Goal: Task Accomplishment & Management: Manage account settings

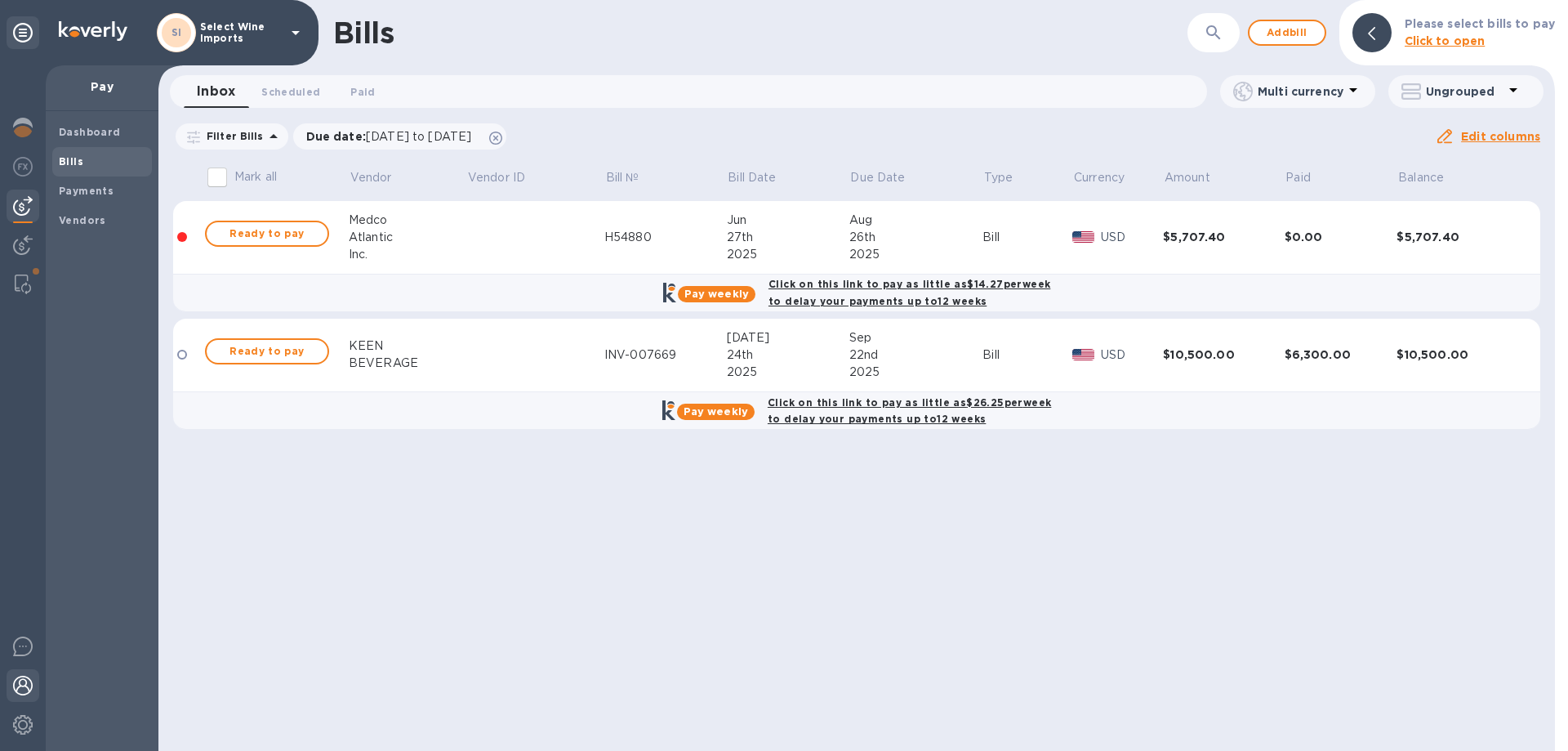
click at [23, 688] on img at bounding box center [23, 686] width 20 height 20
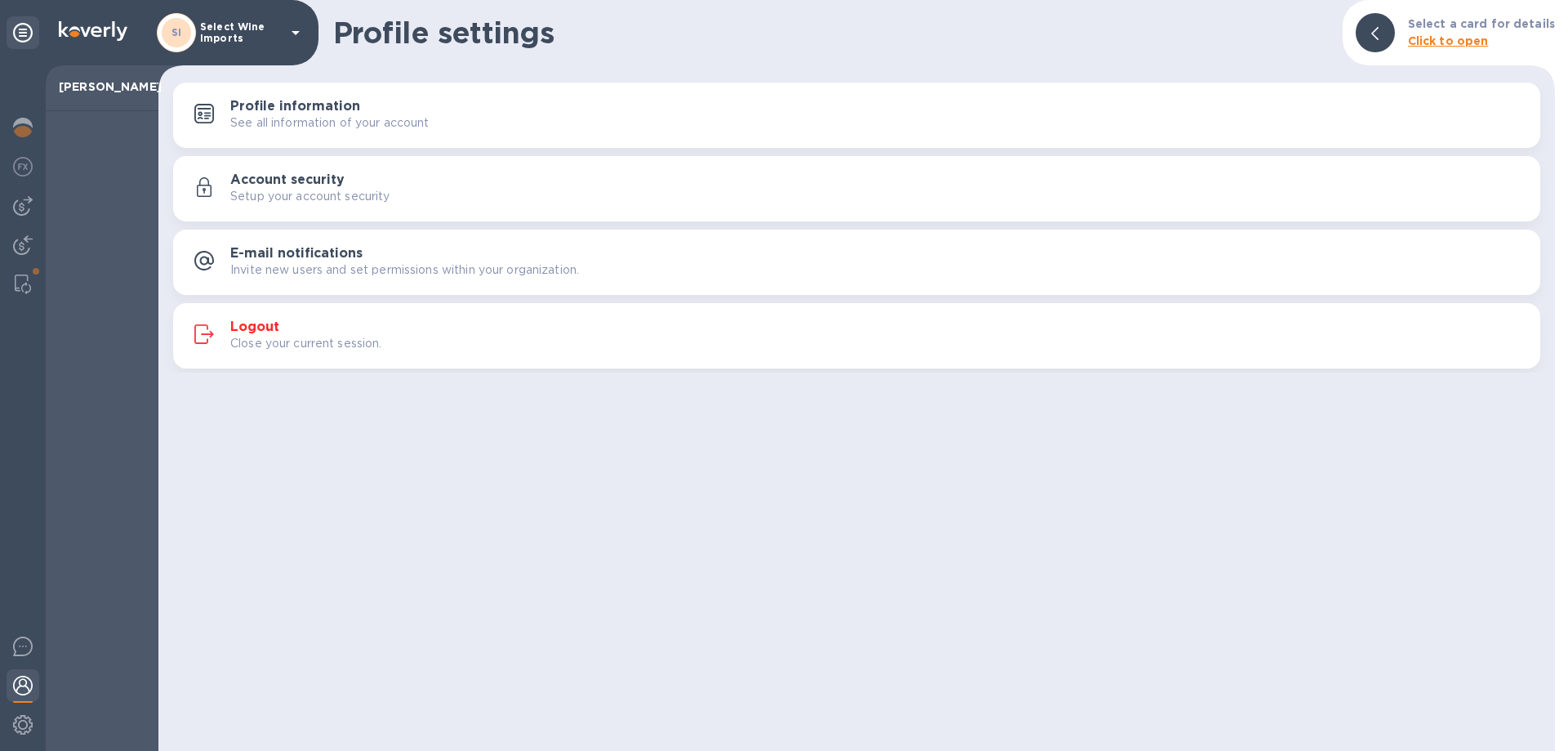
click at [279, 252] on h3 "E-mail notifications" at bounding box center [296, 254] width 132 height 15
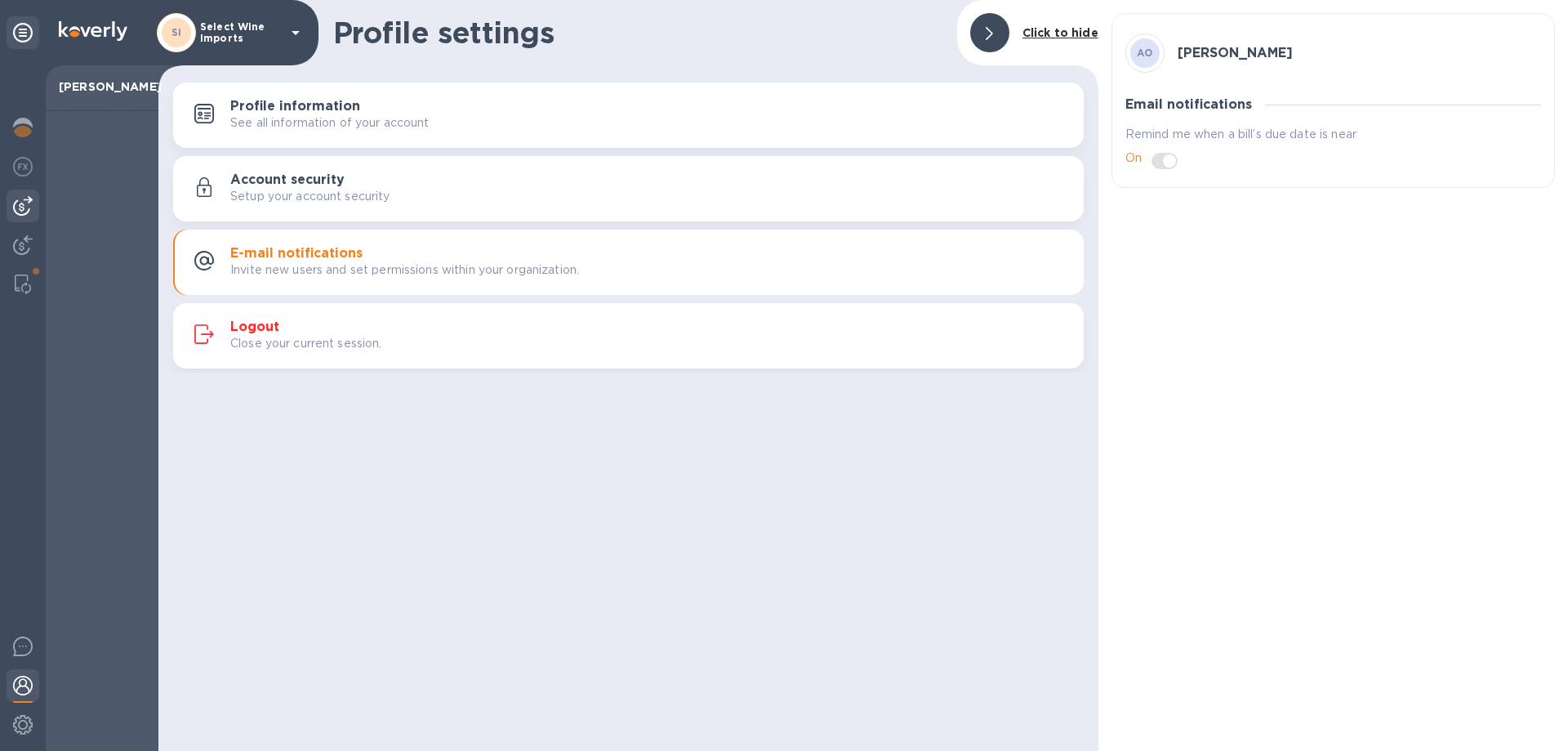
click at [19, 207] on img at bounding box center [23, 206] width 20 height 20
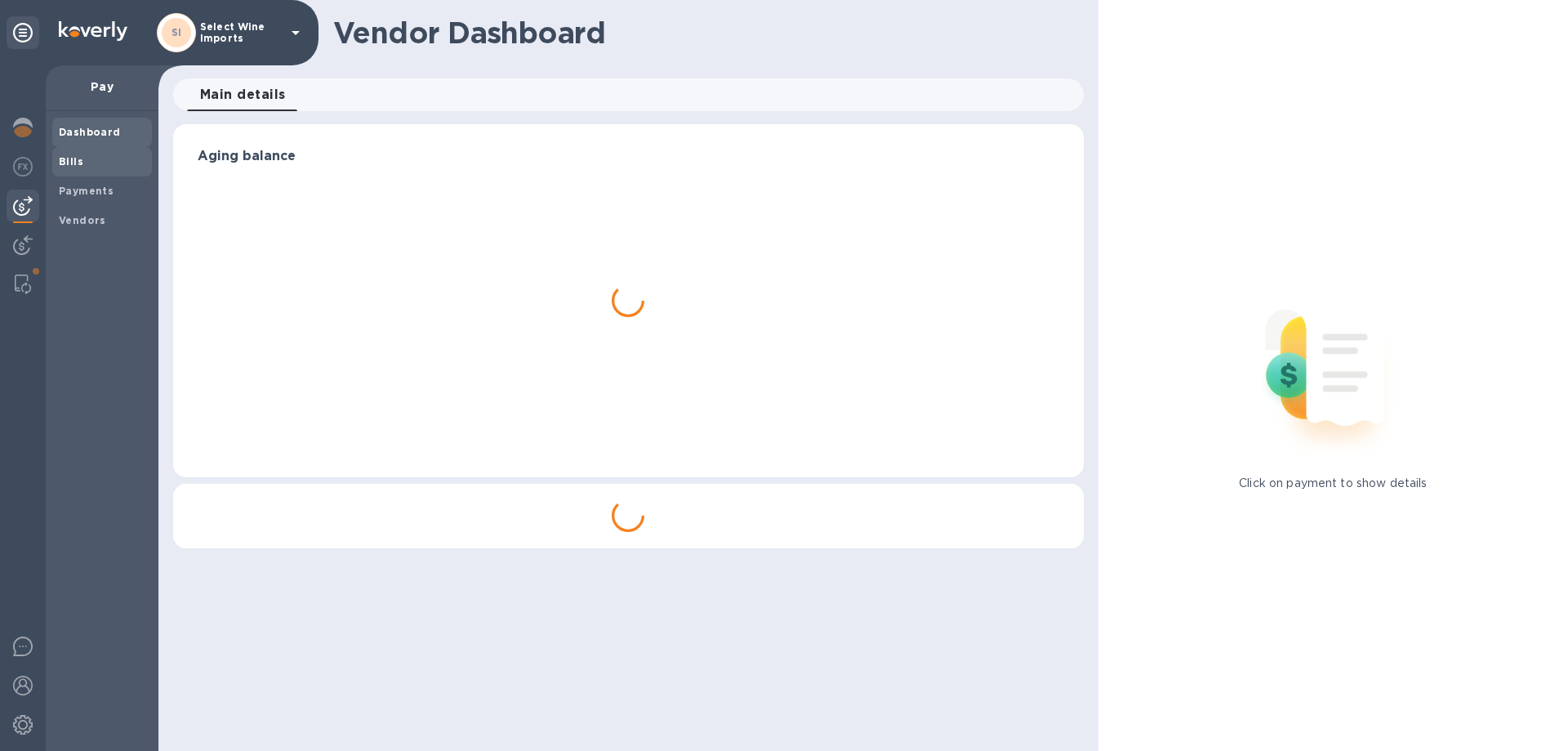
click at [62, 160] on b "Bills" at bounding box center [71, 161] width 24 height 13
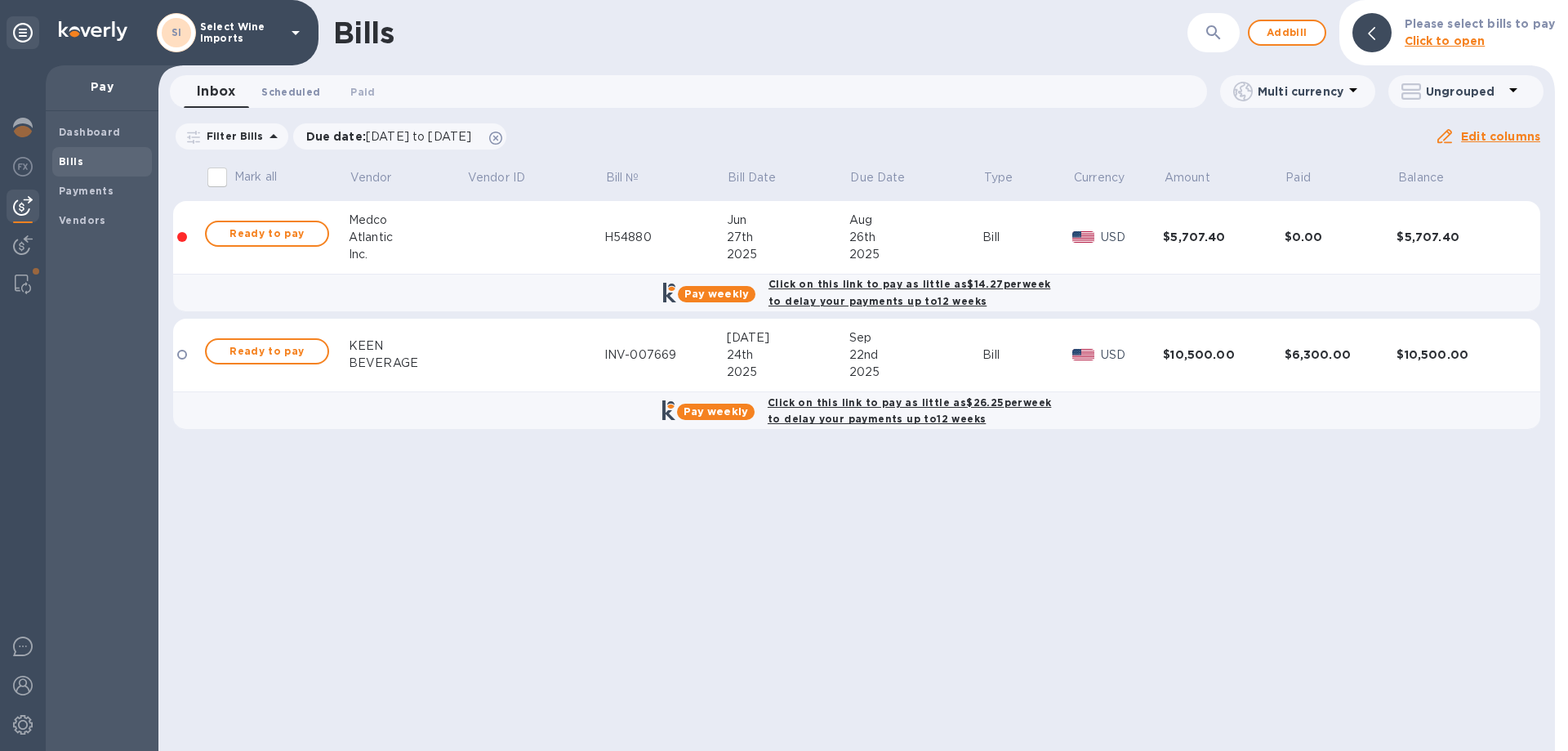
click at [302, 88] on span "Scheduled 0" at bounding box center [291, 91] width 59 height 17
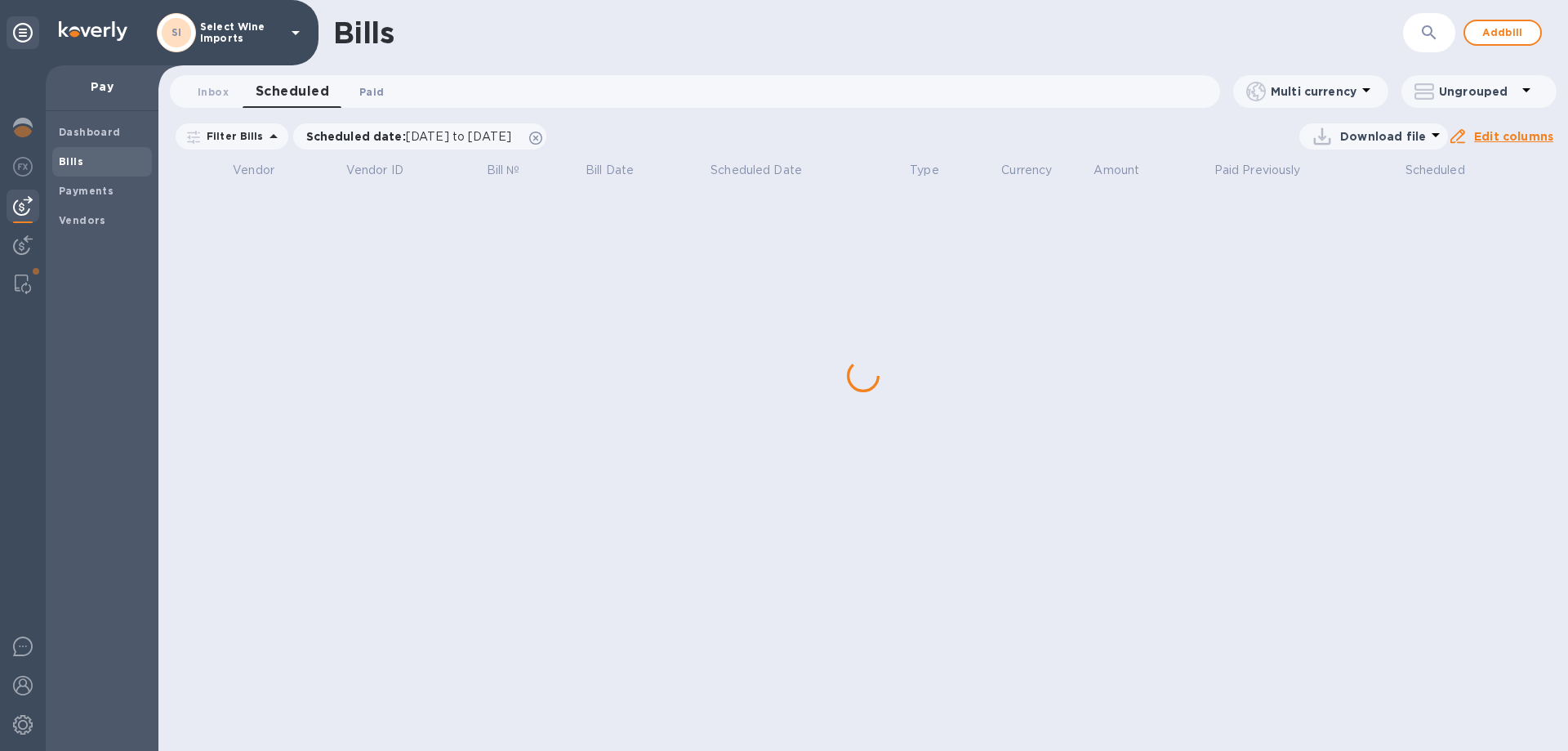
click at [365, 88] on span "Paid 0" at bounding box center [371, 91] width 24 height 17
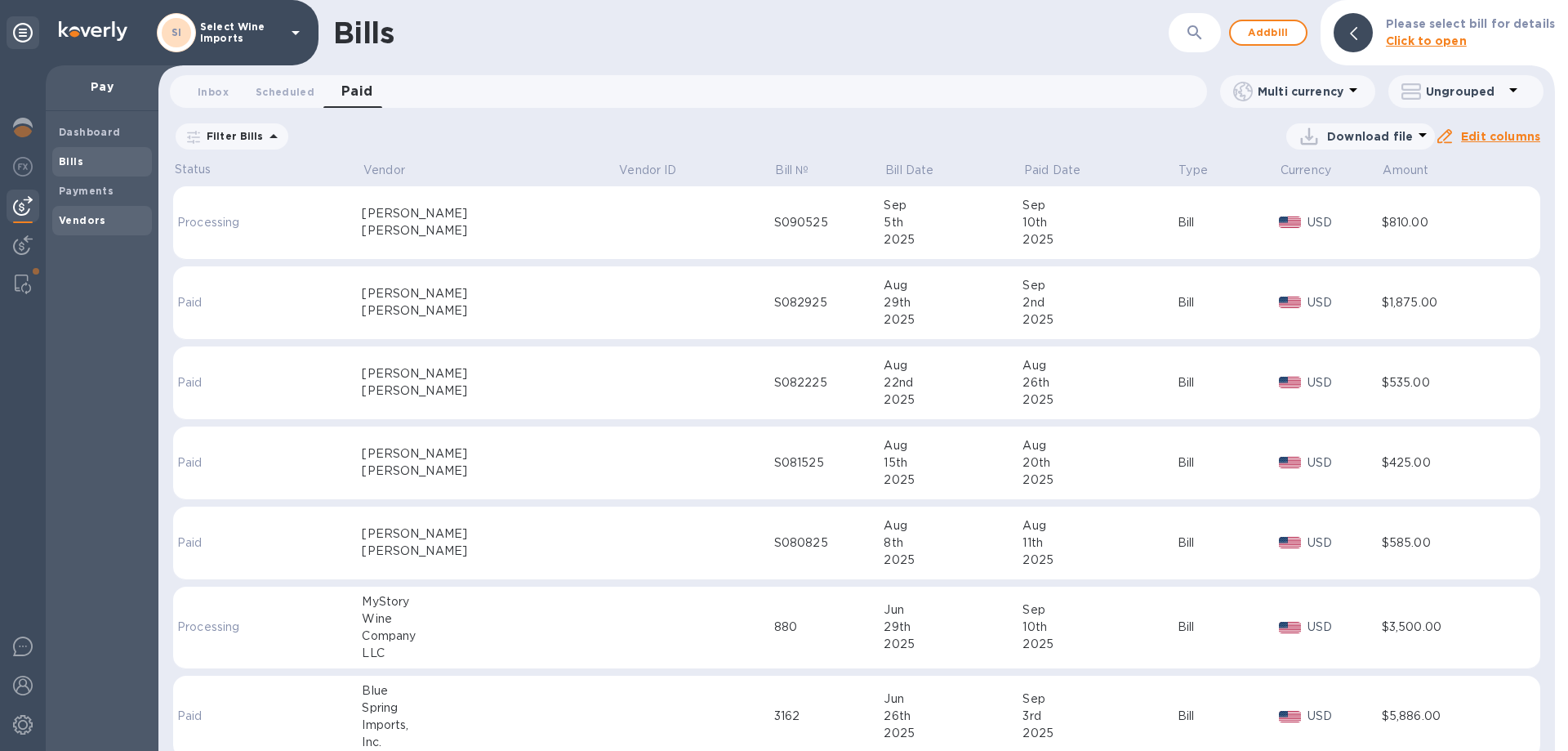
click at [71, 219] on b "Vendors" at bounding box center [82, 220] width 47 height 13
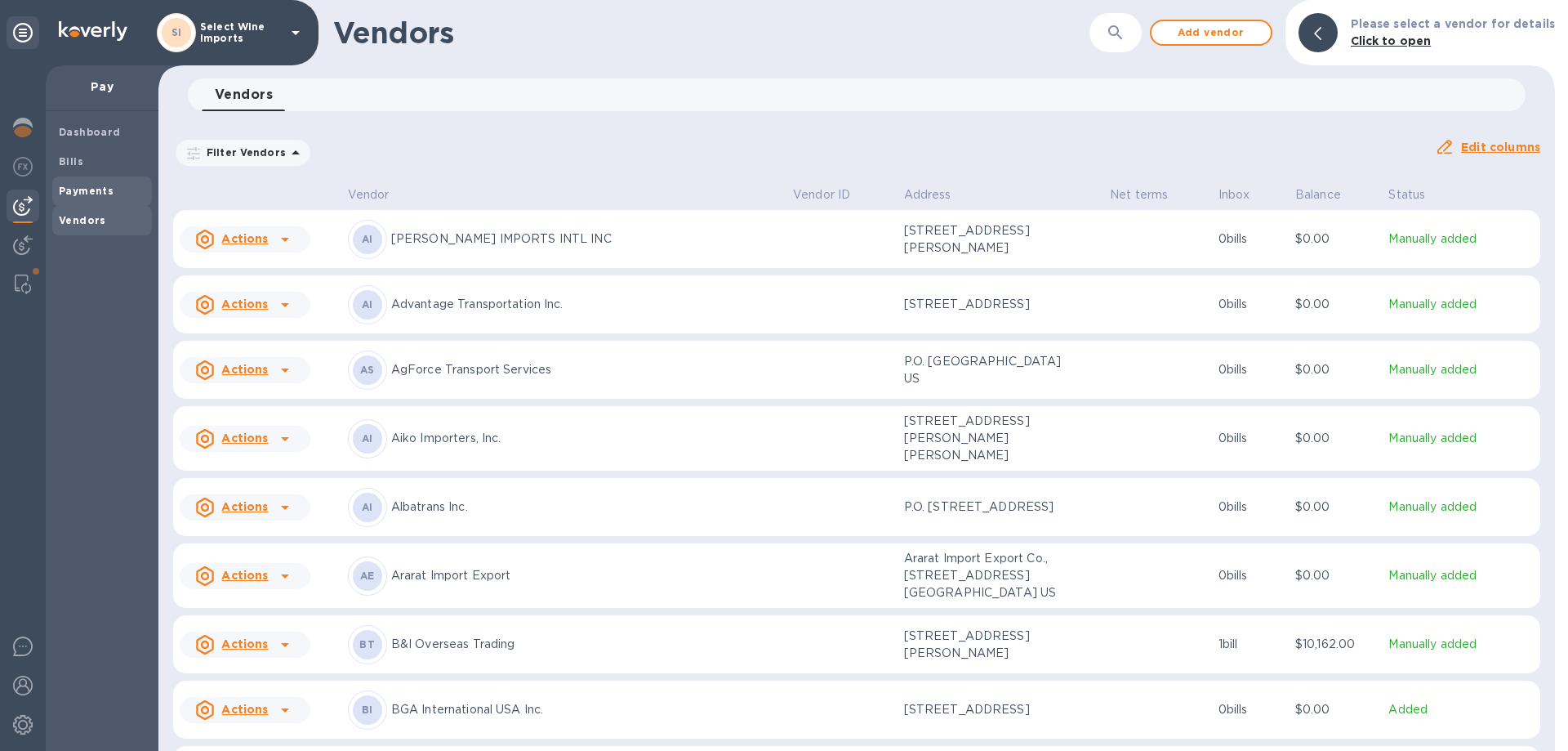
click at [86, 190] on b "Payments" at bounding box center [86, 191] width 54 height 13
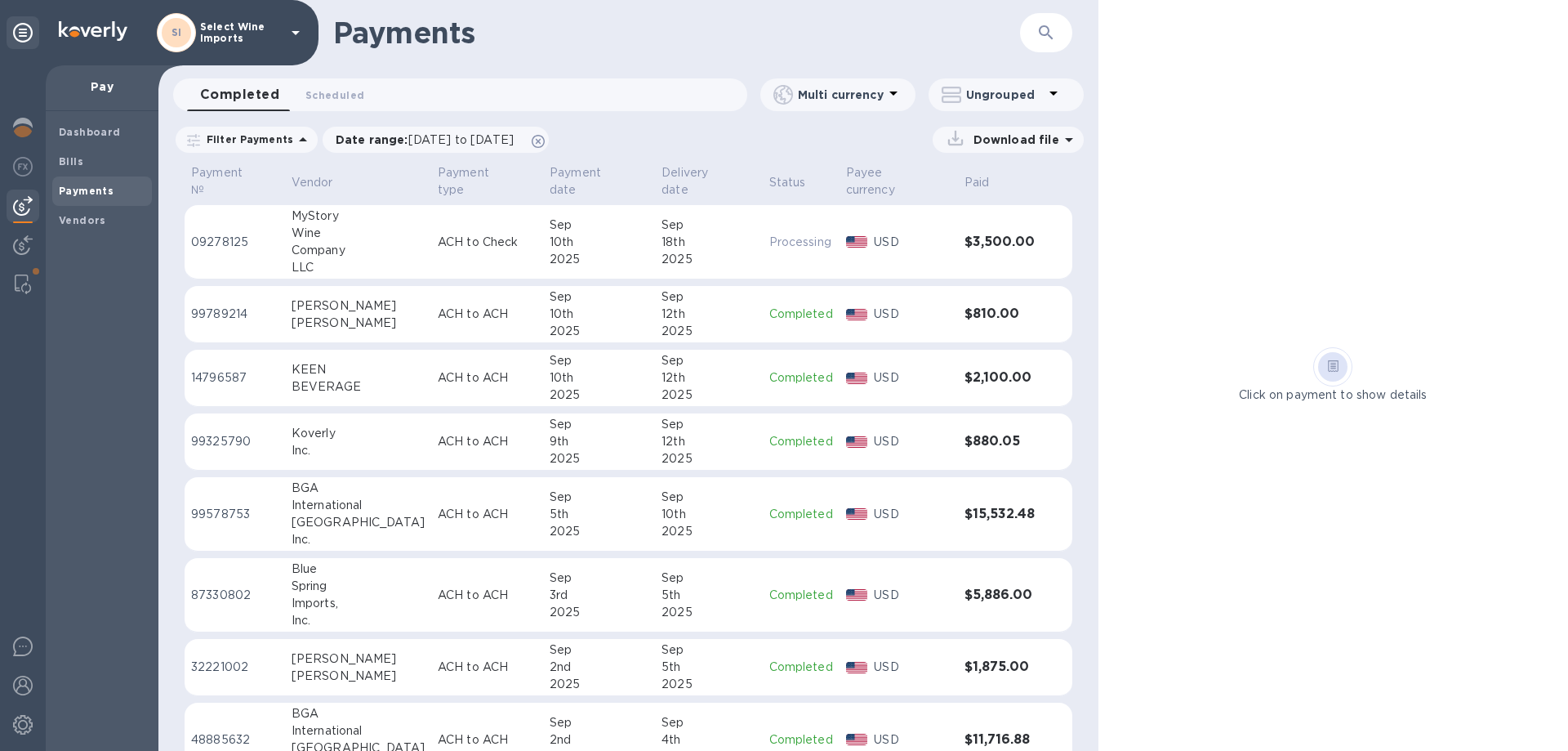
click at [27, 207] on img at bounding box center [23, 206] width 20 height 20
click at [76, 189] on b "Payments" at bounding box center [86, 191] width 54 height 13
click at [81, 217] on b "Vendors" at bounding box center [82, 220] width 47 height 13
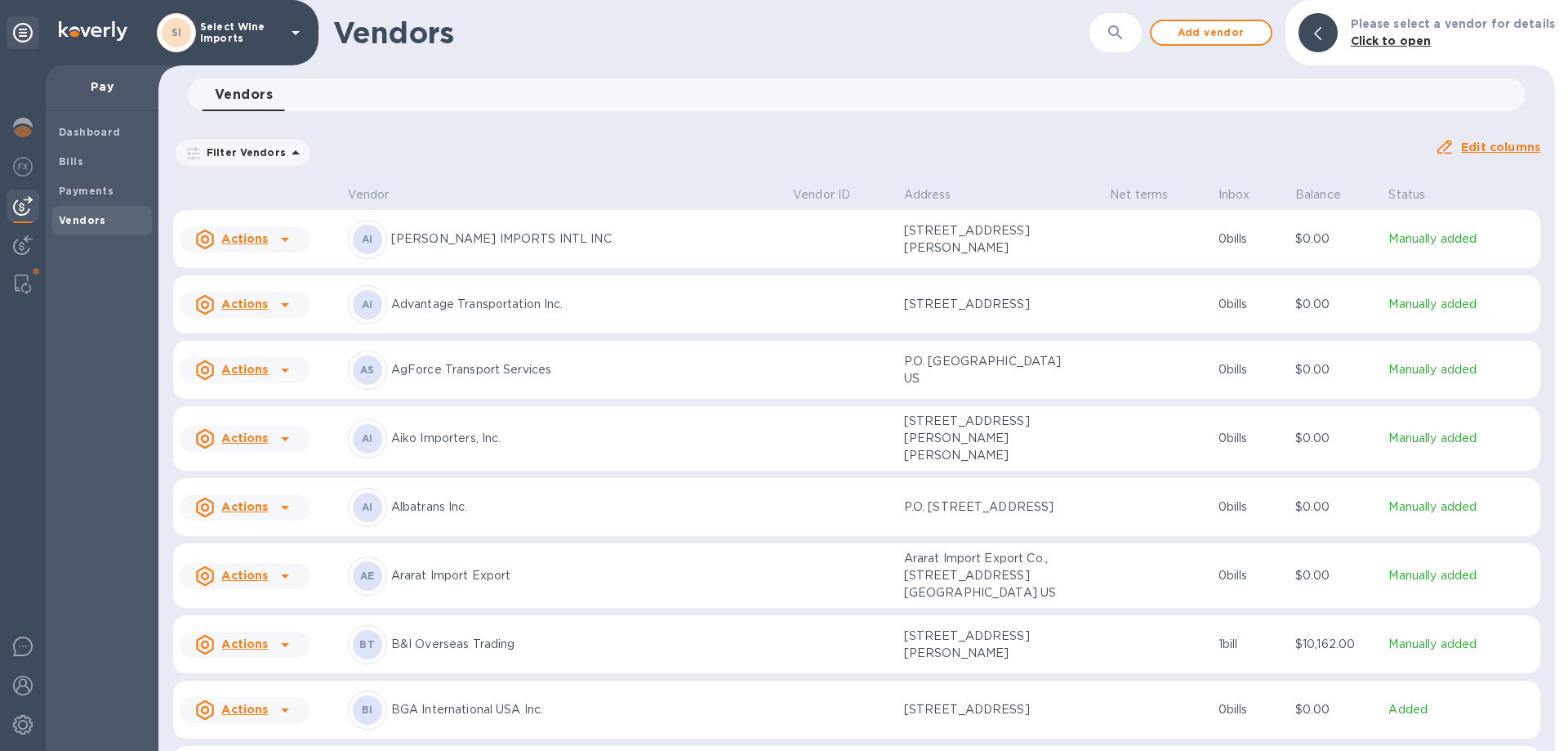
click at [85, 219] on b "Vendors" at bounding box center [82, 220] width 47 height 13
click at [70, 187] on b "Payments" at bounding box center [86, 191] width 54 height 13
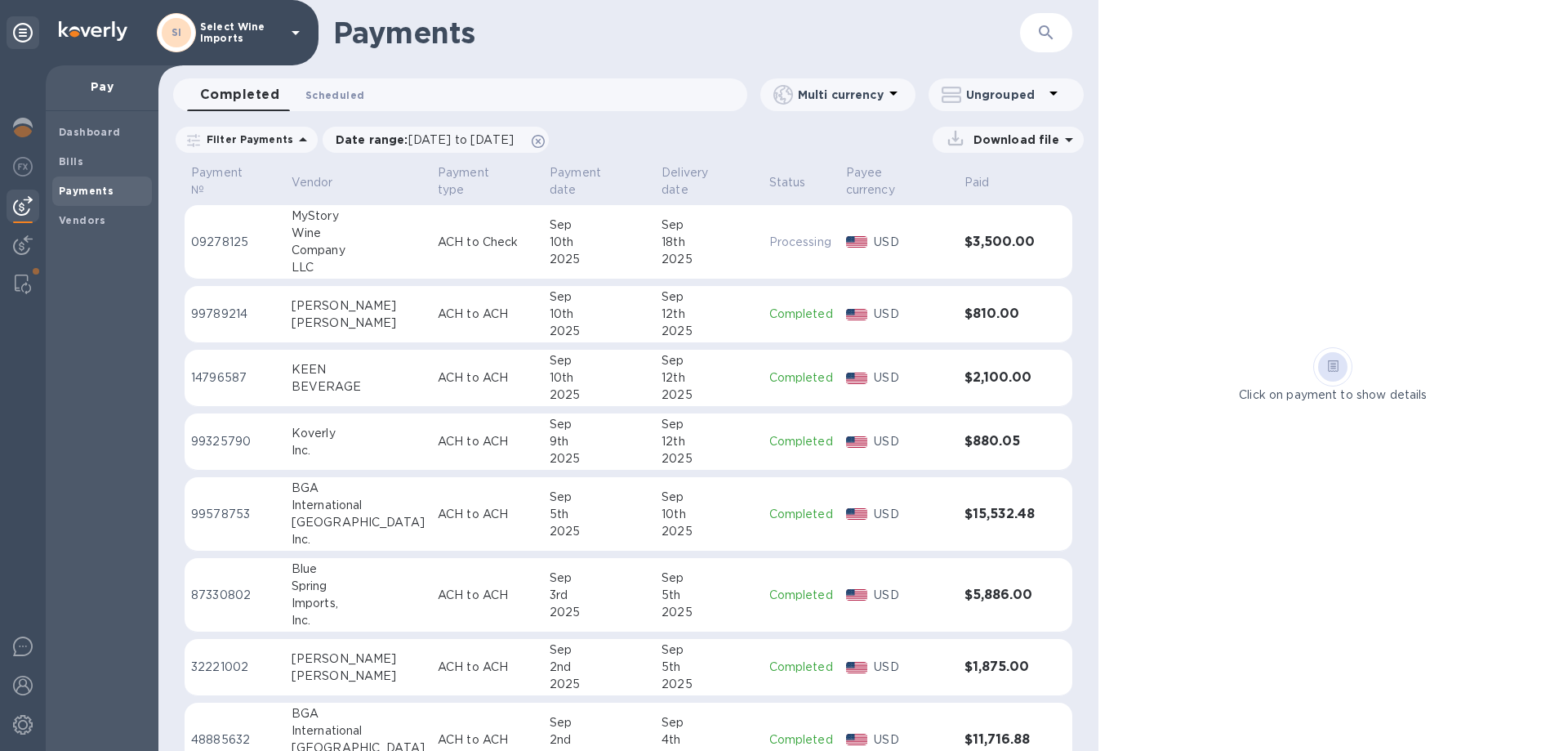
click at [346, 96] on span "Scheduled 0" at bounding box center [334, 95] width 59 height 17
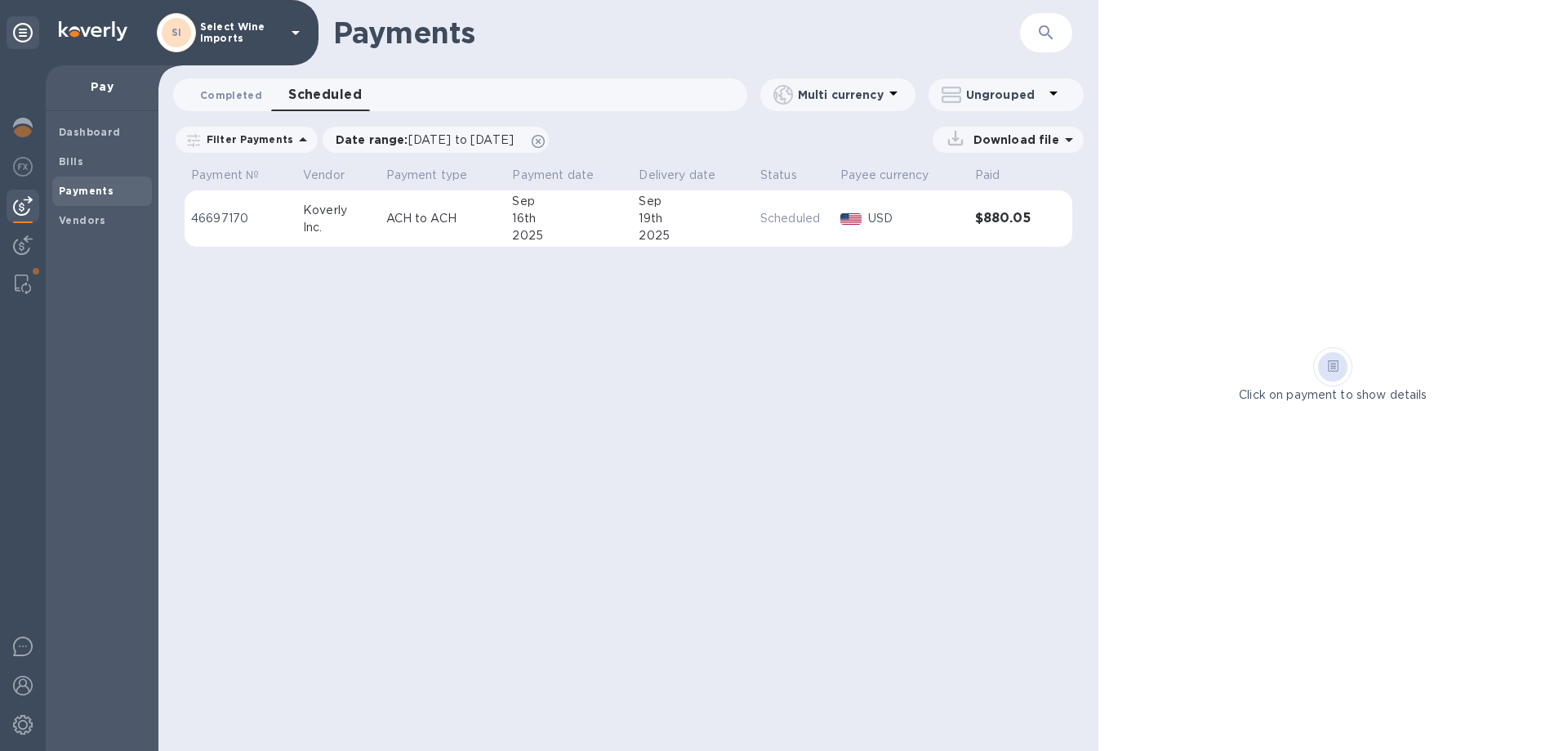
click at [232, 95] on span "Completed 0" at bounding box center [231, 95] width 62 height 17
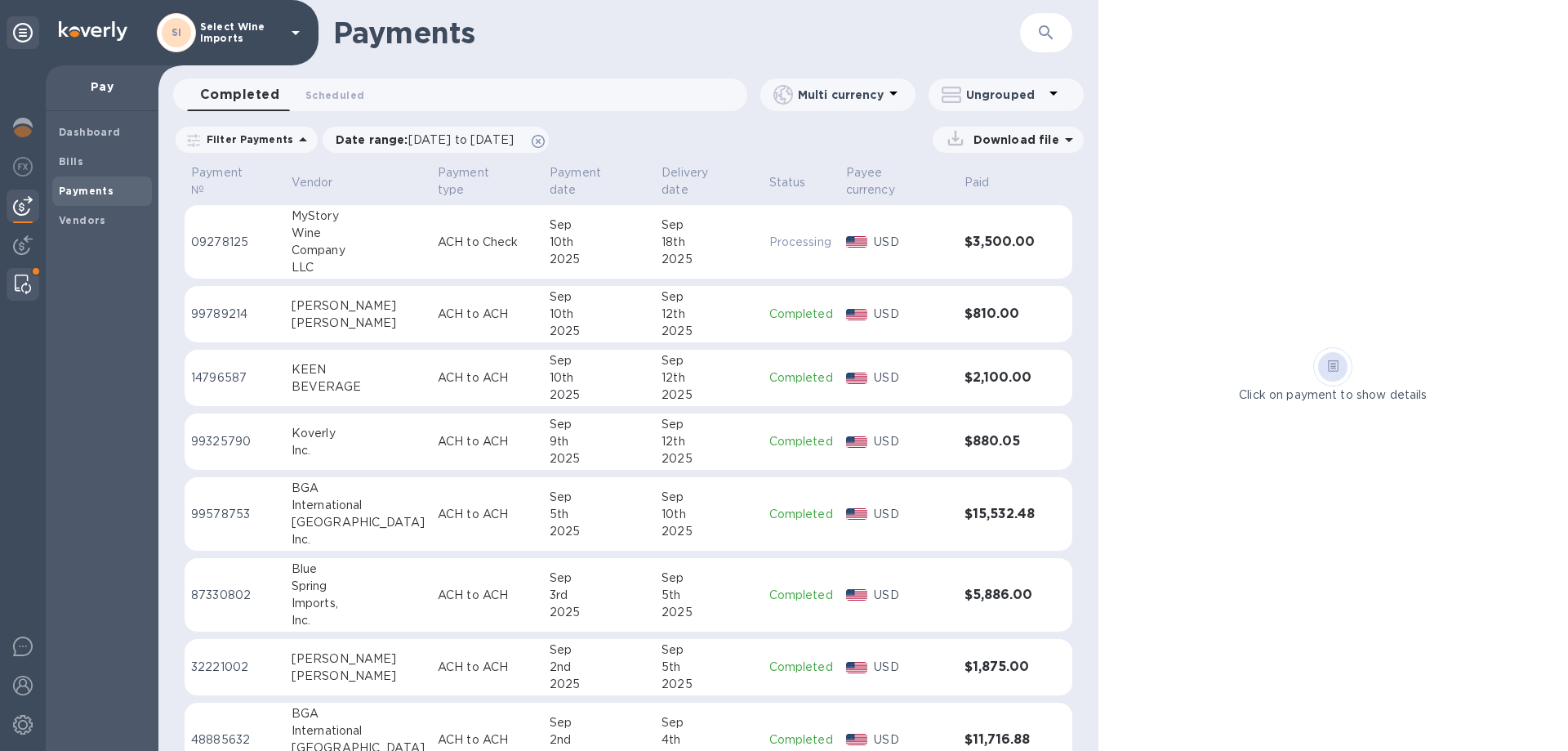
click at [20, 281] on img at bounding box center [23, 284] width 16 height 20
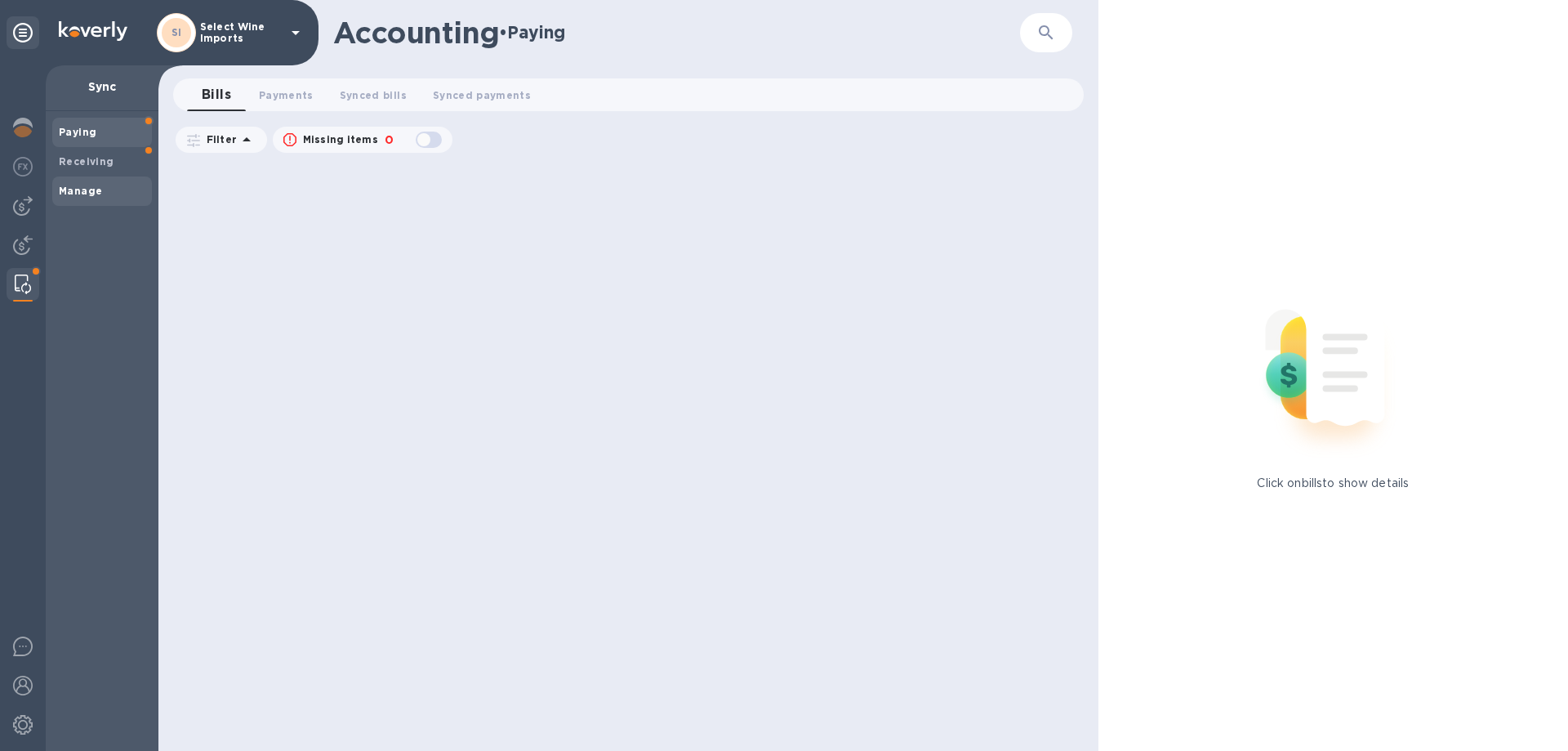
click at [73, 192] on b "Manage" at bounding box center [81, 191] width 43 height 13
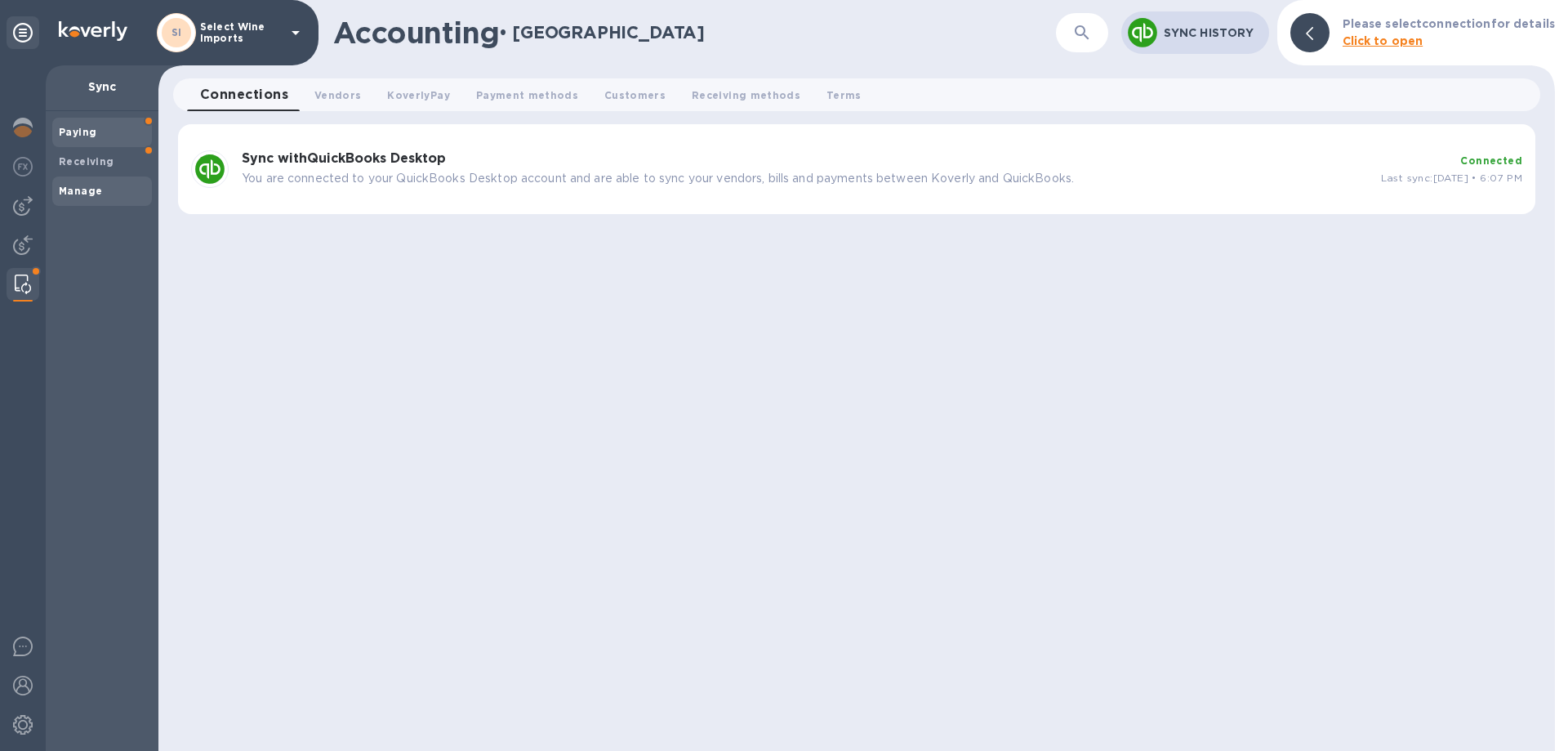
click at [81, 127] on b "Paying" at bounding box center [77, 132] width 37 height 13
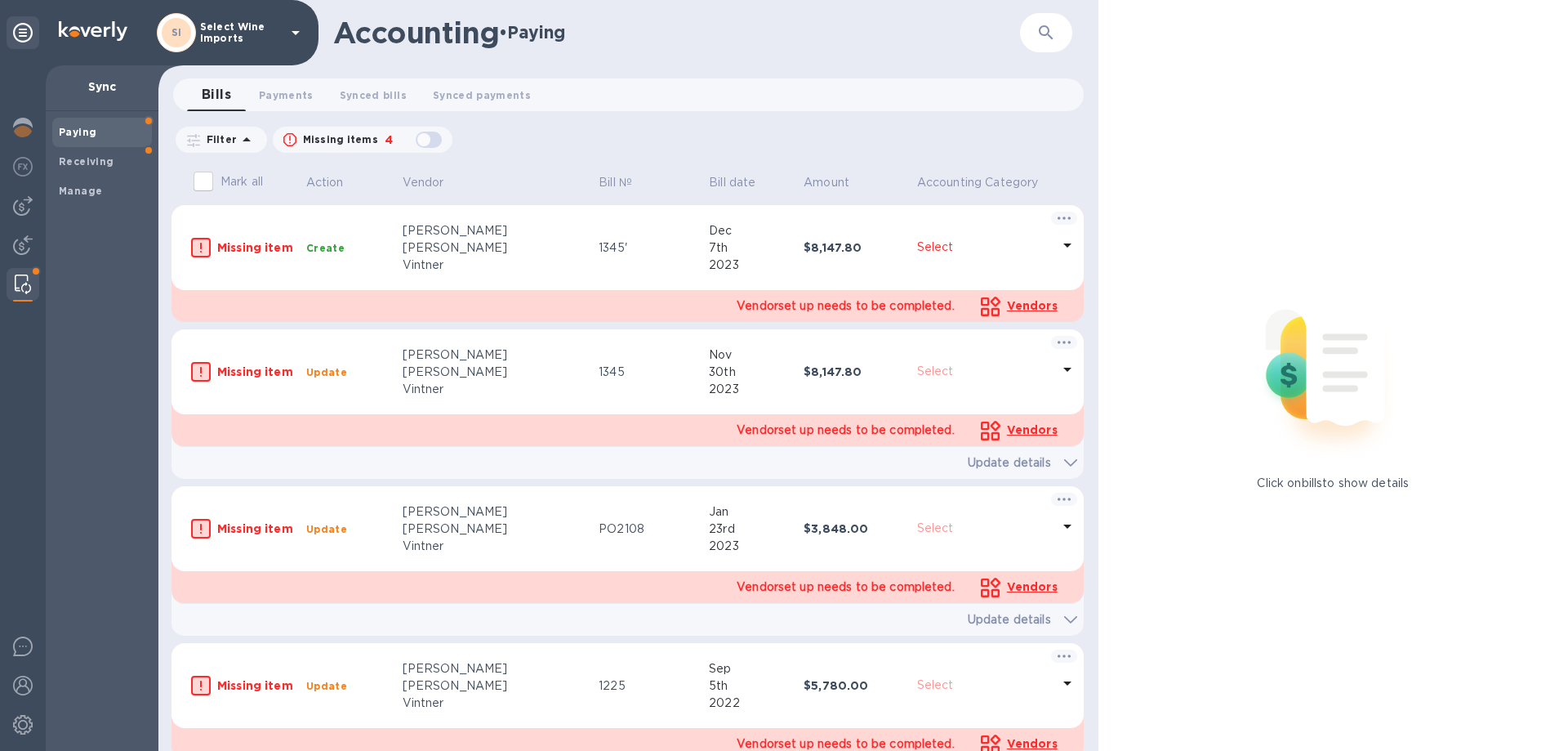
click at [1051, 29] on icon "button" at bounding box center [1047, 33] width 20 height 20
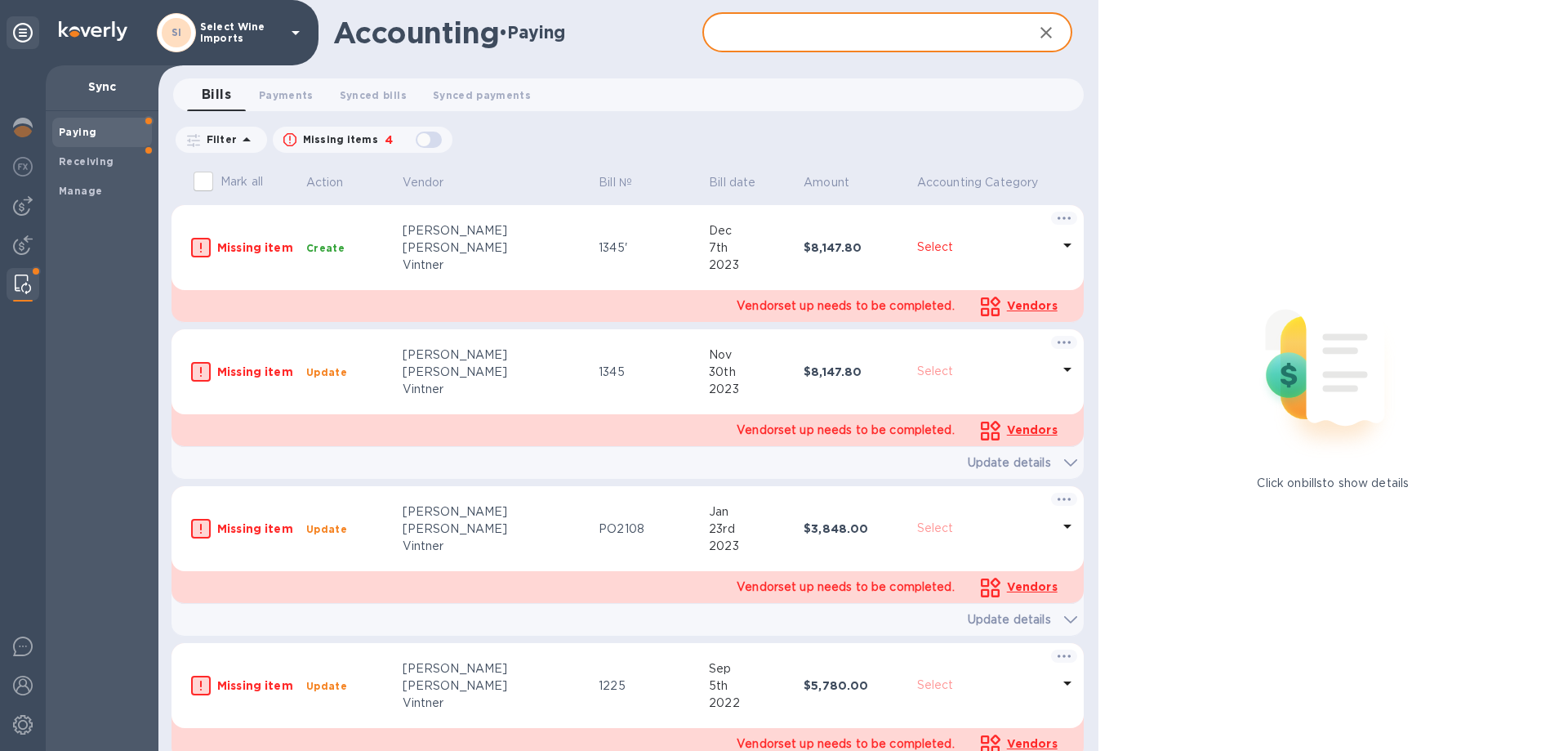
click at [813, 27] on input "text" at bounding box center [861, 33] width 317 height 40
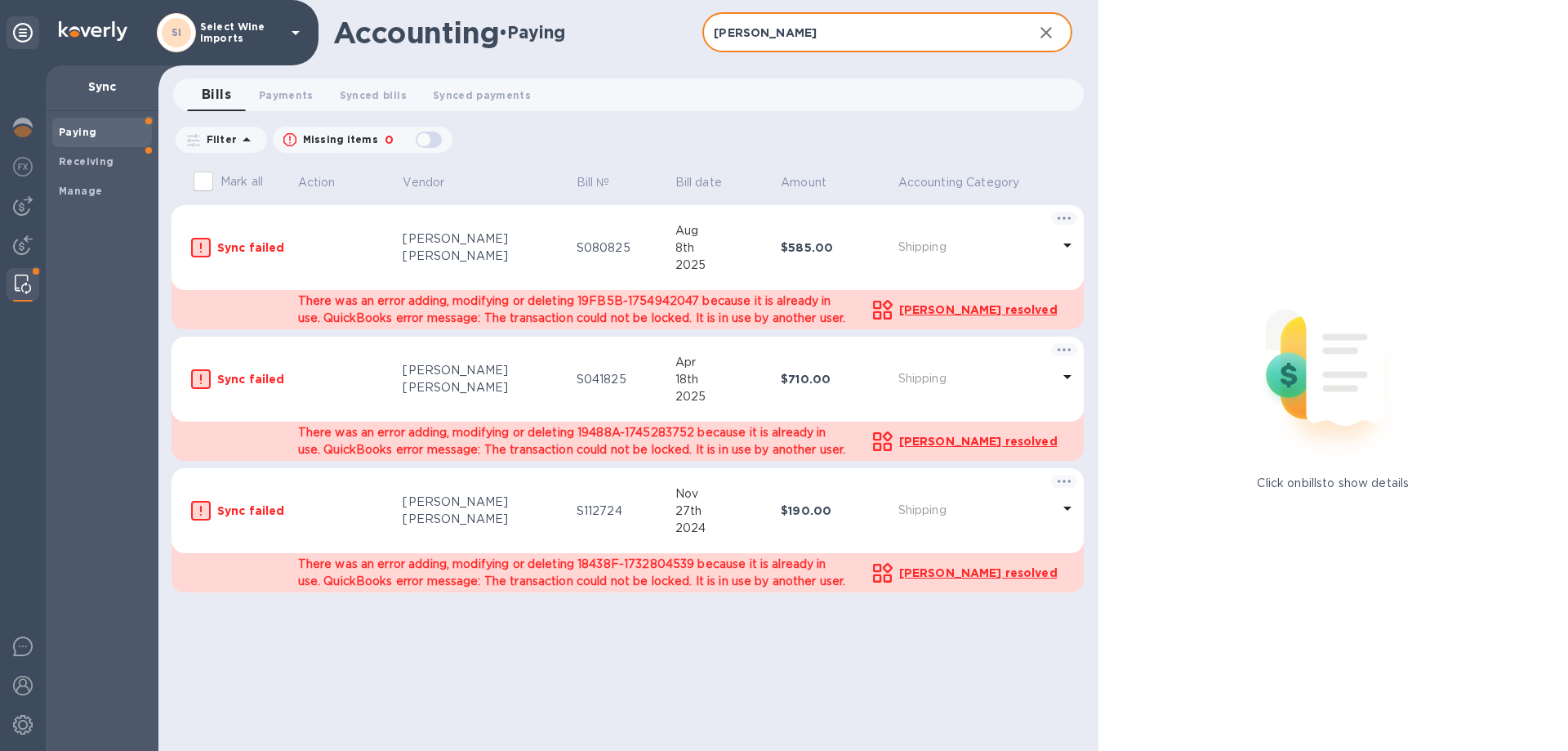
type input "[PERSON_NAME]"
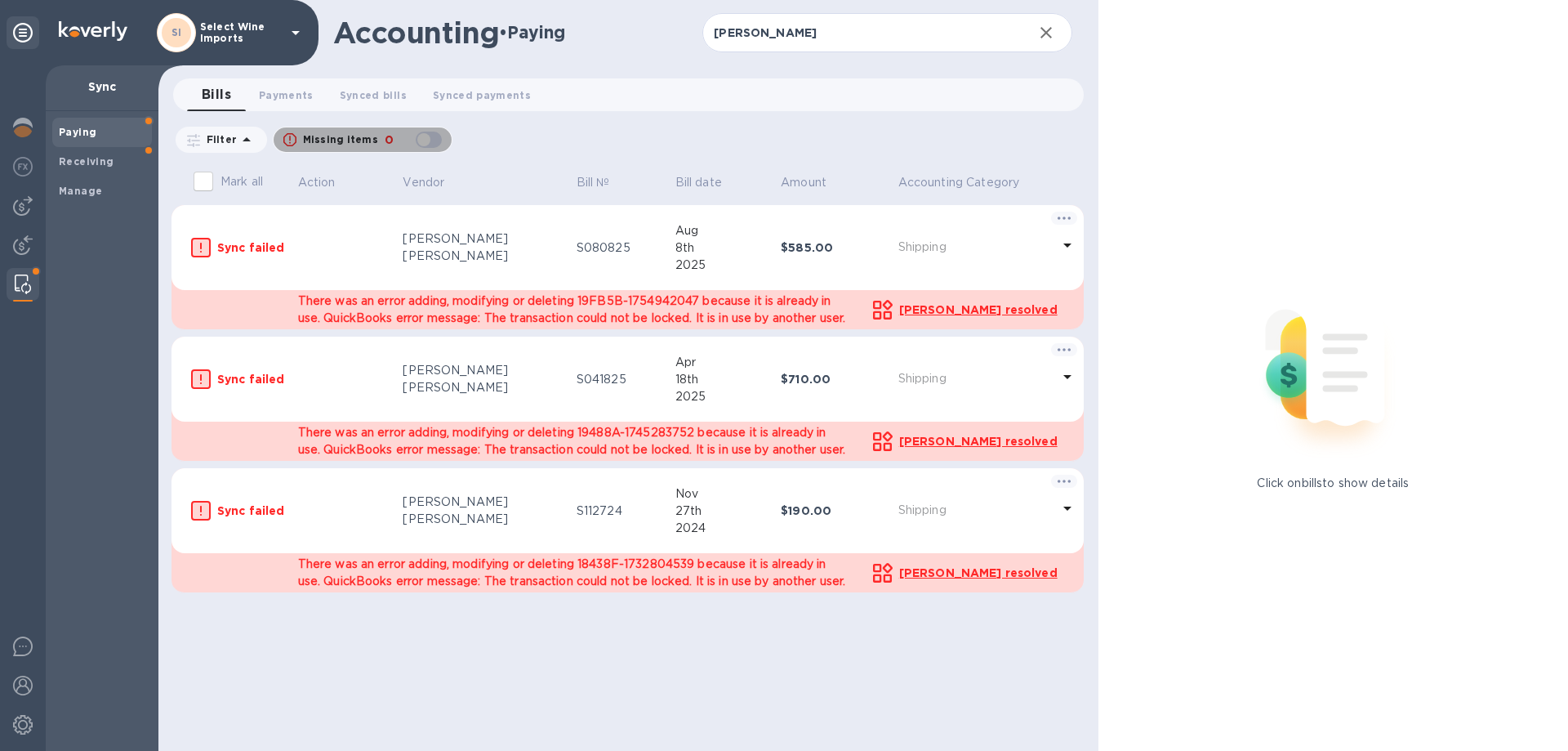
click at [437, 138] on div "button" at bounding box center [429, 140] width 33 height 23
checkbox input "true"
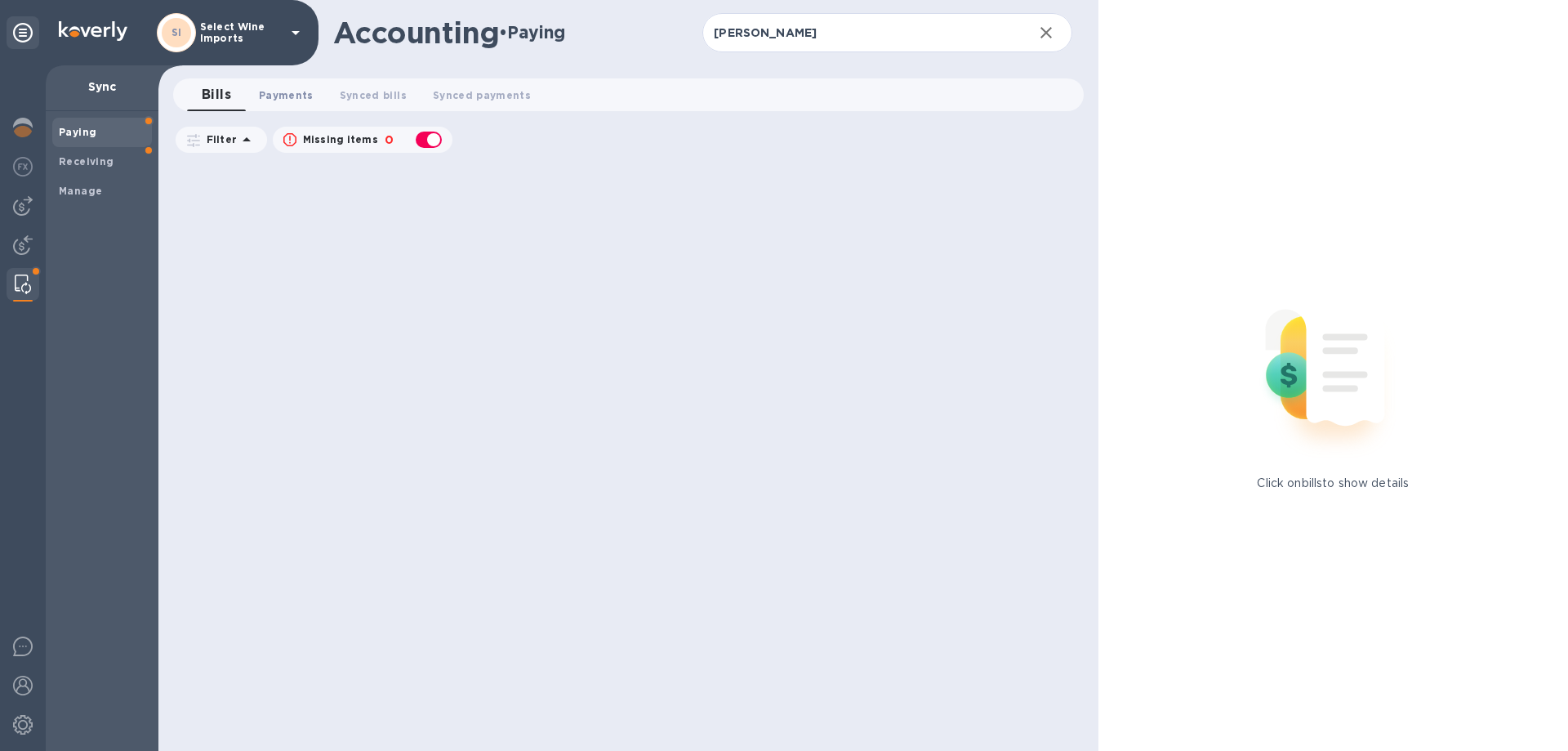
click at [302, 102] on span "Payments 0" at bounding box center [286, 95] width 54 height 17
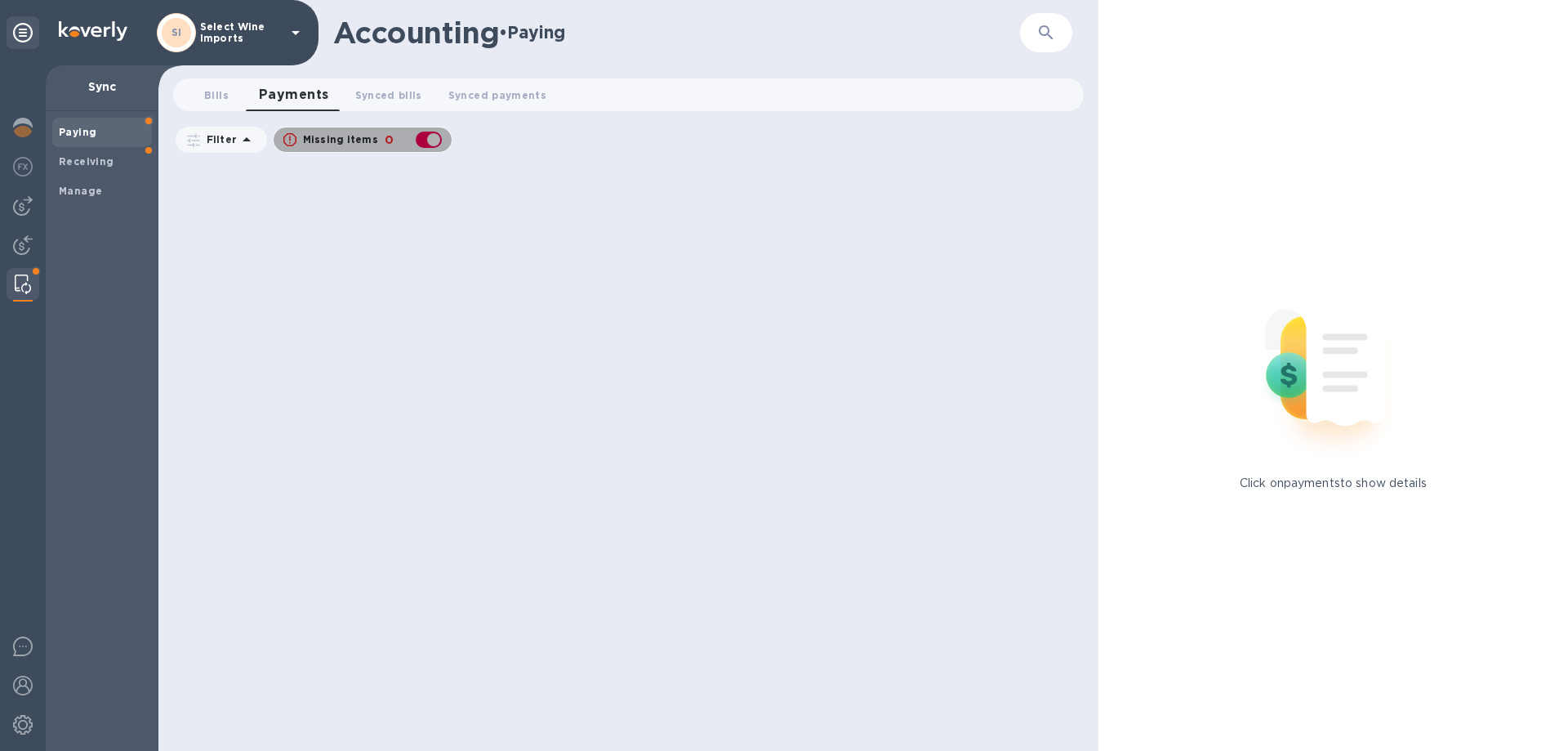
click at [417, 140] on div "button" at bounding box center [429, 140] width 33 height 23
checkbox input "false"
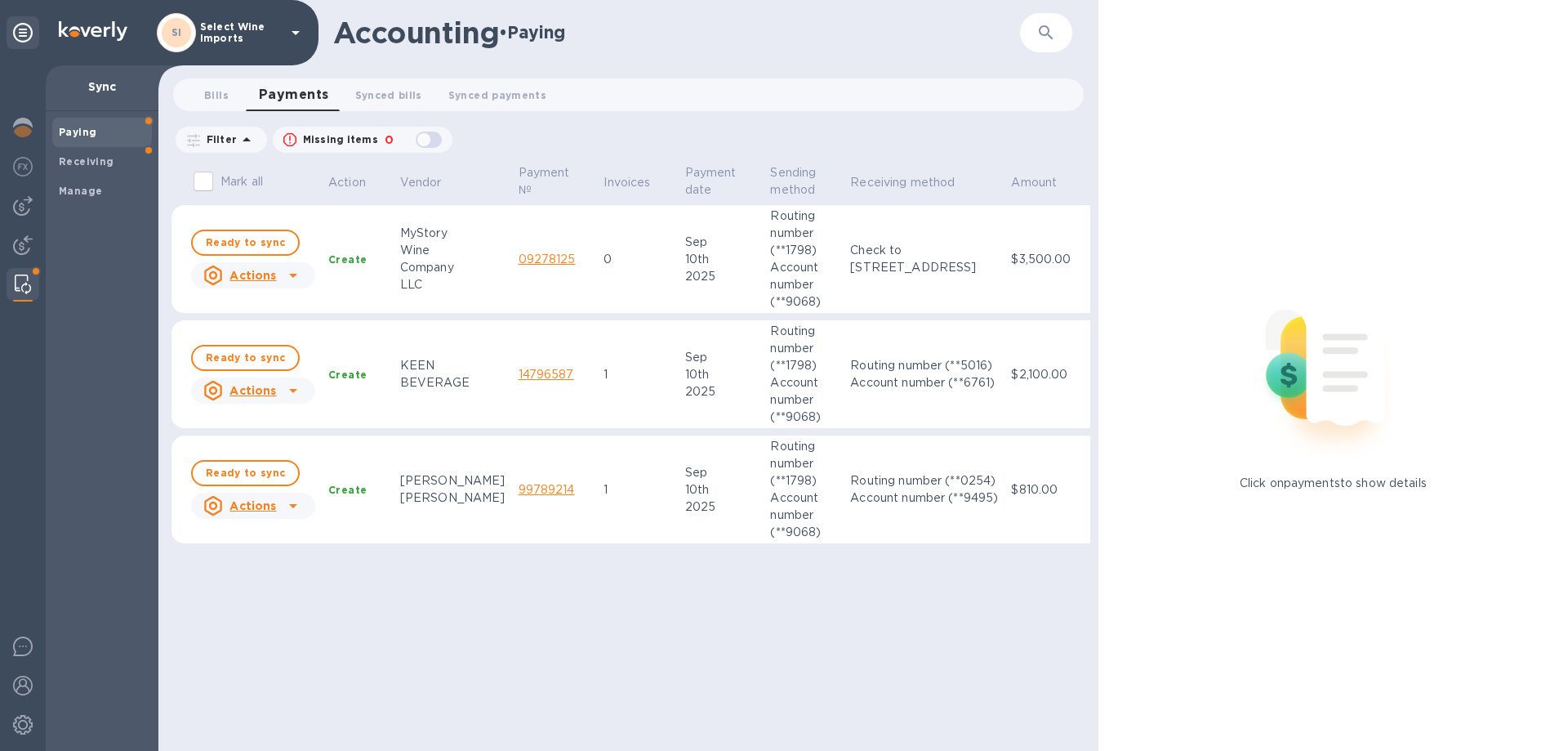
click at [266, 277] on u "Actions" at bounding box center [252, 275] width 46 height 13
click at [290, 341] on b "Mark as synced" at bounding box center [313, 342] width 91 height 13
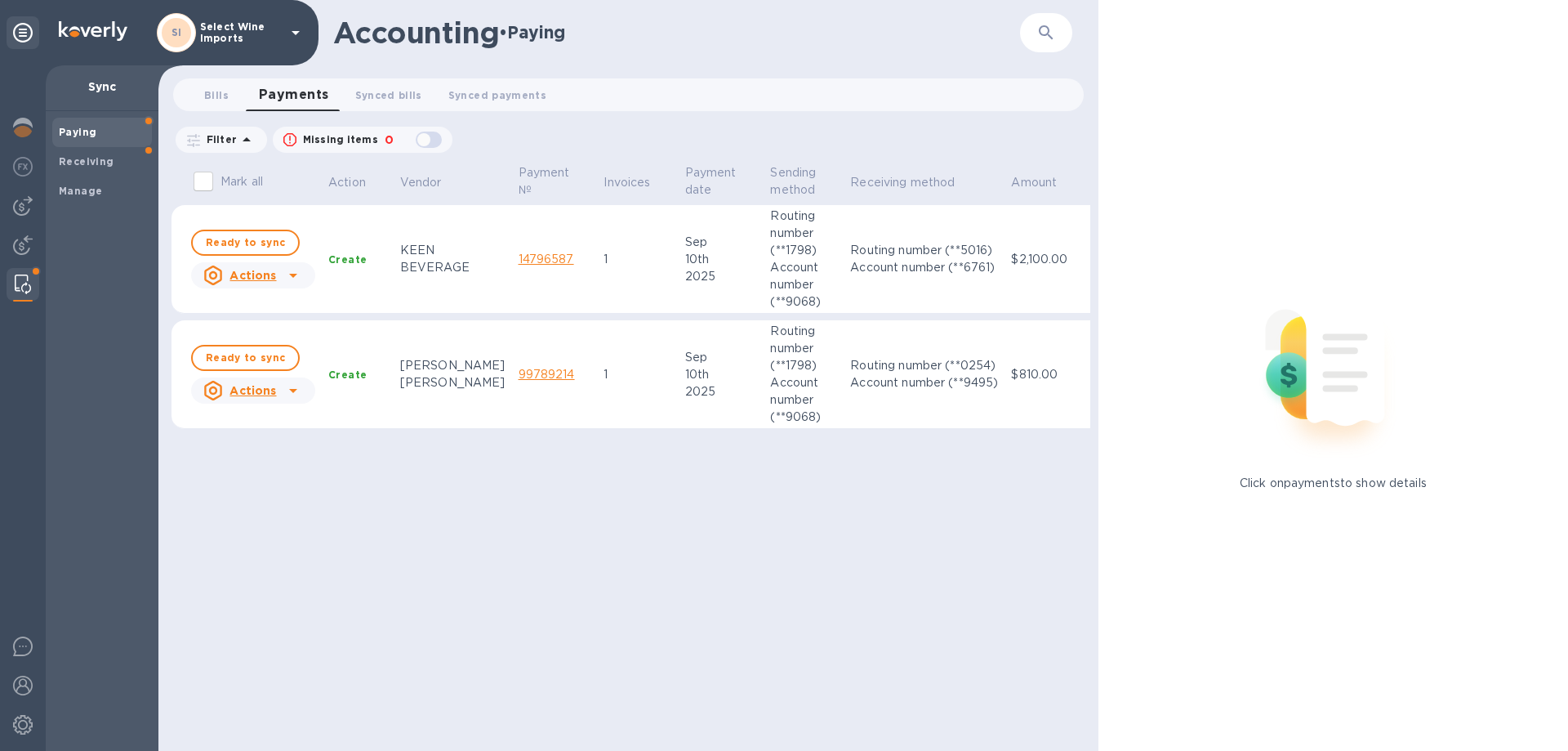
click at [271, 387] on u "Actions" at bounding box center [252, 390] width 46 height 13
click at [294, 458] on b "Mark as synced" at bounding box center [313, 457] width 91 height 13
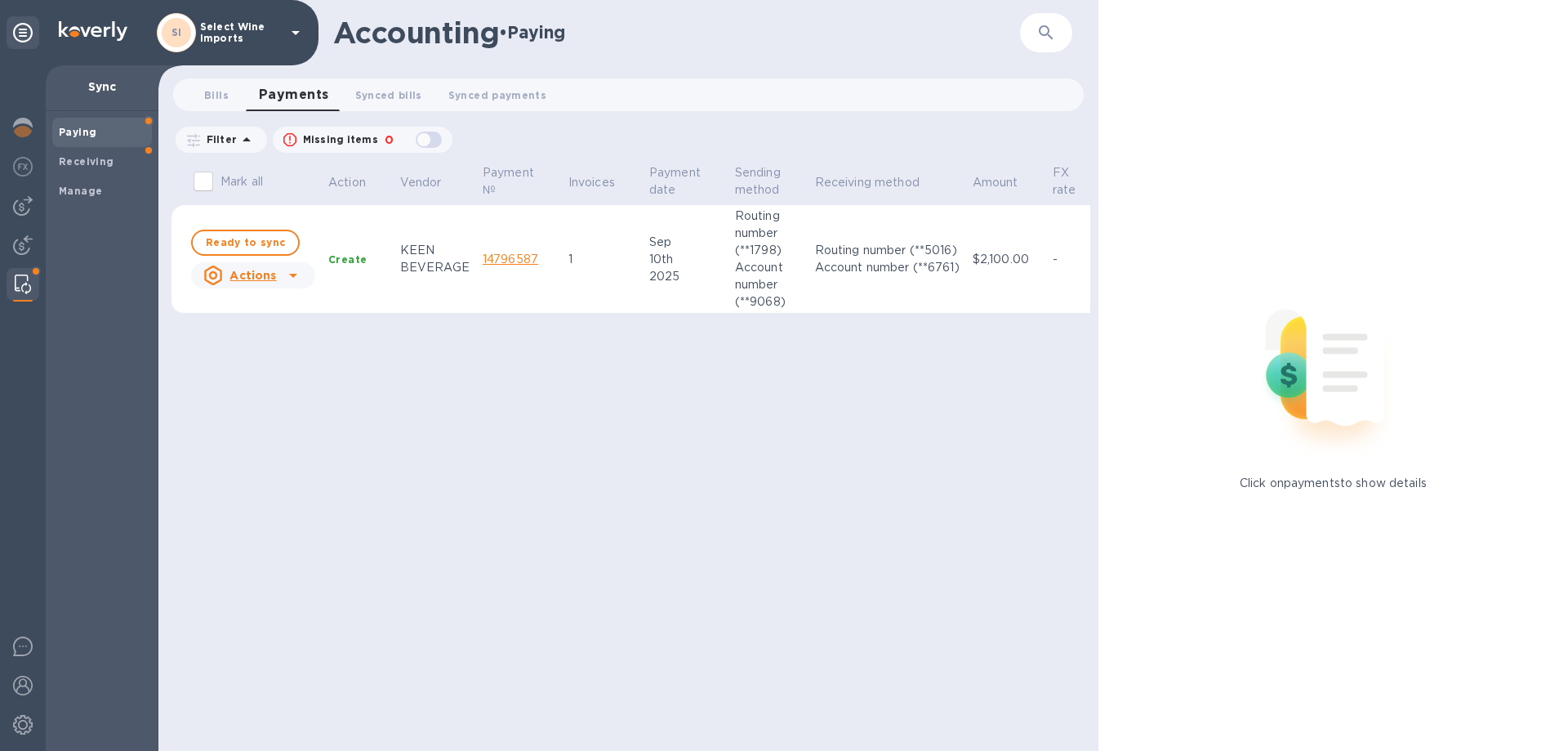
click at [258, 274] on u "Actions" at bounding box center [252, 275] width 46 height 13
click at [305, 343] on b "Mark as synced" at bounding box center [313, 342] width 91 height 13
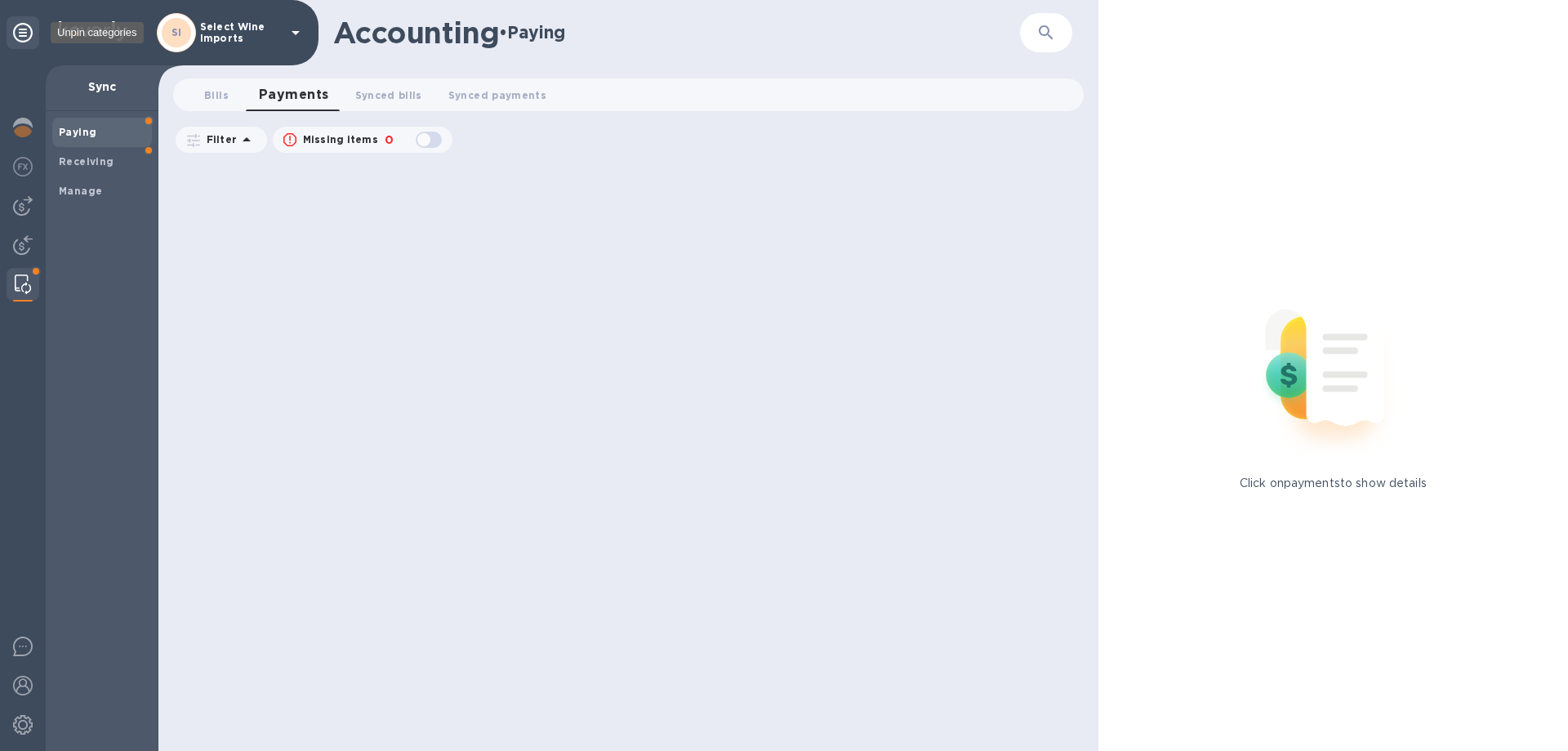
click at [21, 31] on icon at bounding box center [23, 33] width 20 height 20
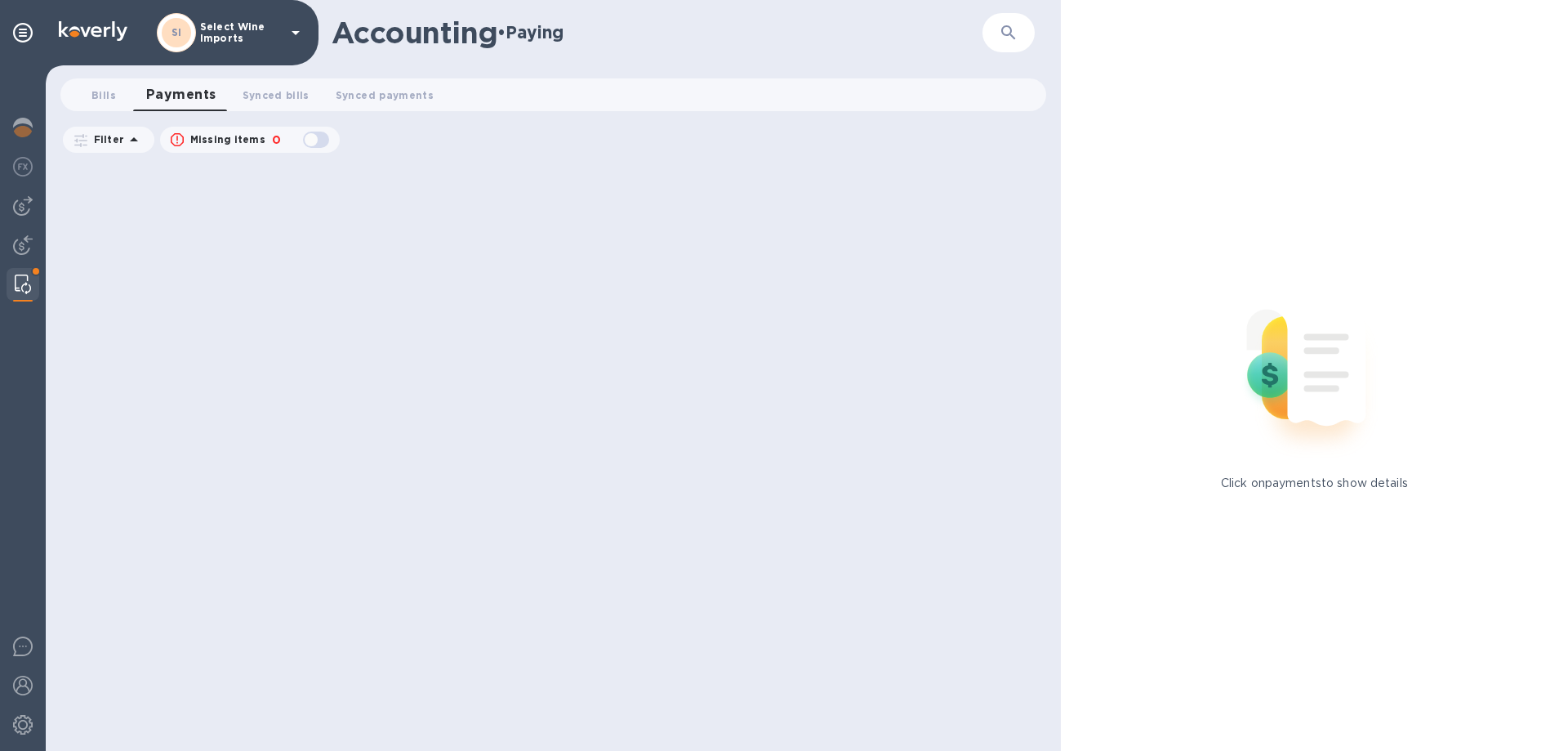
click at [242, 35] on p "Select Wine Imports" at bounding box center [241, 32] width 81 height 23
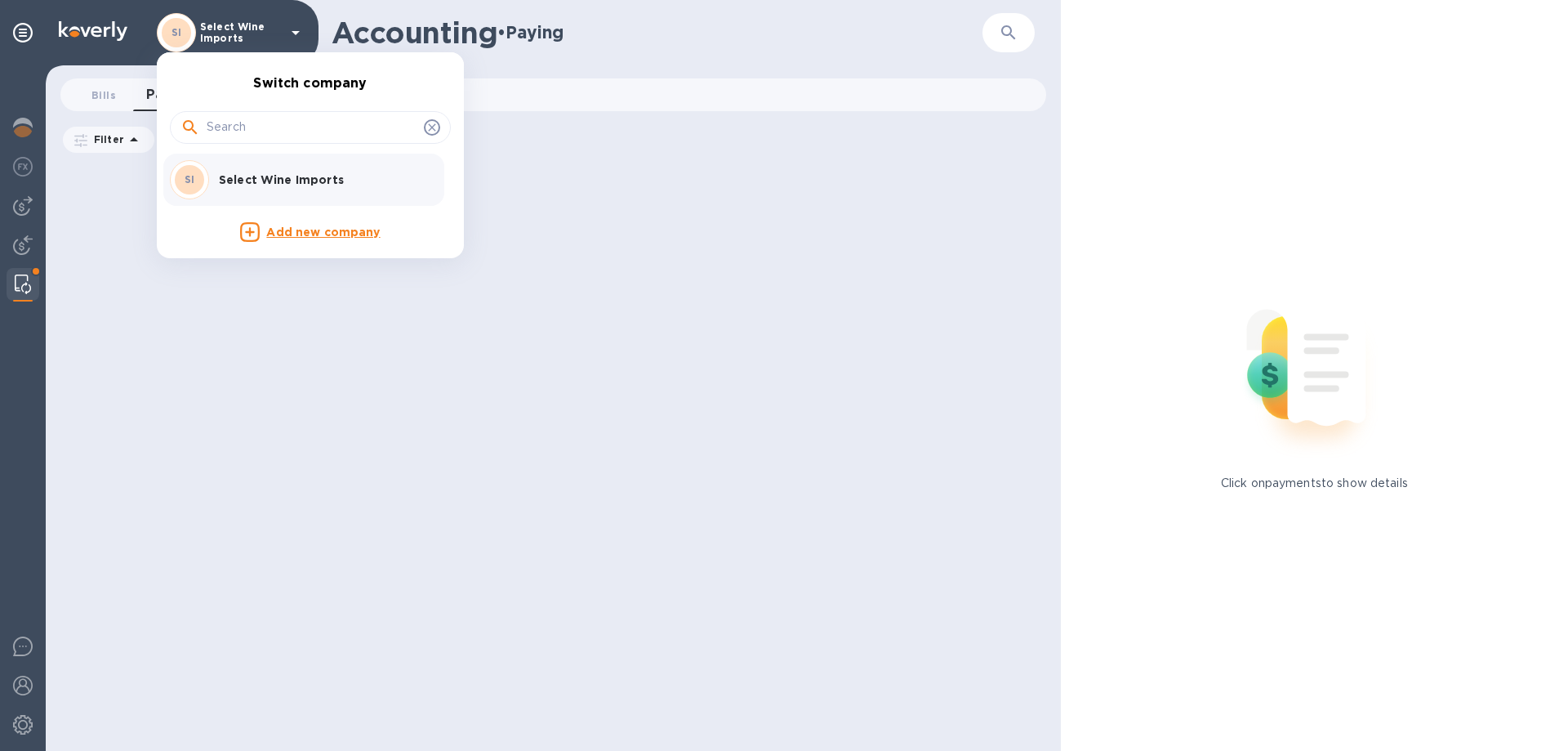
click at [172, 386] on div at bounding box center [784, 375] width 1568 height 751
